Goal: Check status: Check status

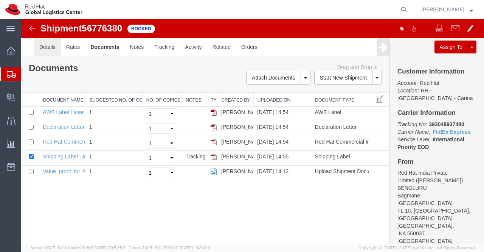
click at [37, 44] on link "Details" at bounding box center [47, 47] width 27 height 18
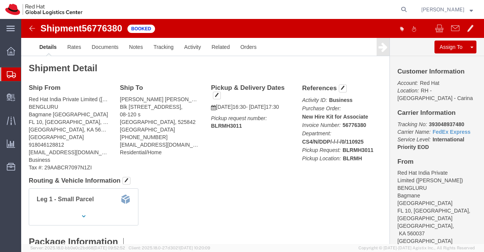
click div "Leg 1 - Small Parcel"
